Goal: Information Seeking & Learning: Learn about a topic

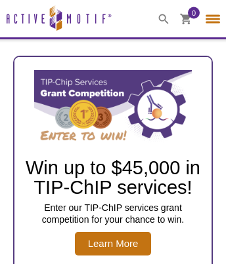
select select "[GEOGRAPHIC_DATA]"
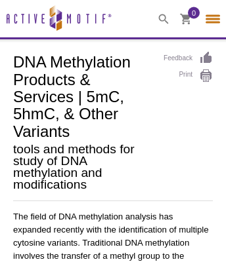
select select "[GEOGRAPHIC_DATA]"
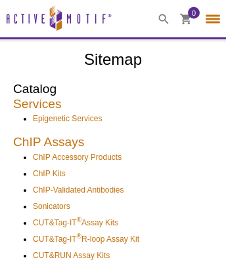
select select "[GEOGRAPHIC_DATA]"
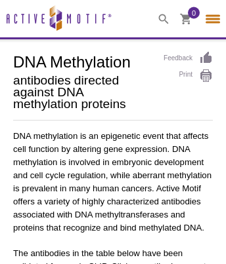
select select "[GEOGRAPHIC_DATA]"
select select "Products (57)"
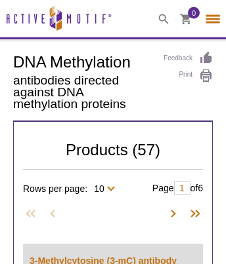
scroll to position [108, 0]
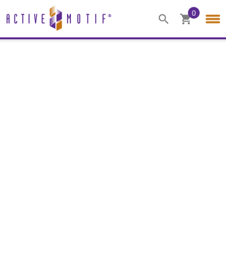
select select "[GEOGRAPHIC_DATA]"
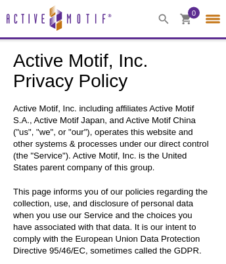
select select "[GEOGRAPHIC_DATA]"
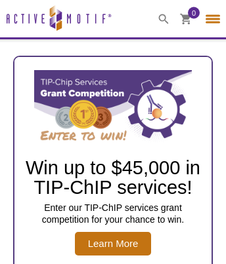
select select "[GEOGRAPHIC_DATA]"
